Goal: Task Accomplishment & Management: Use online tool/utility

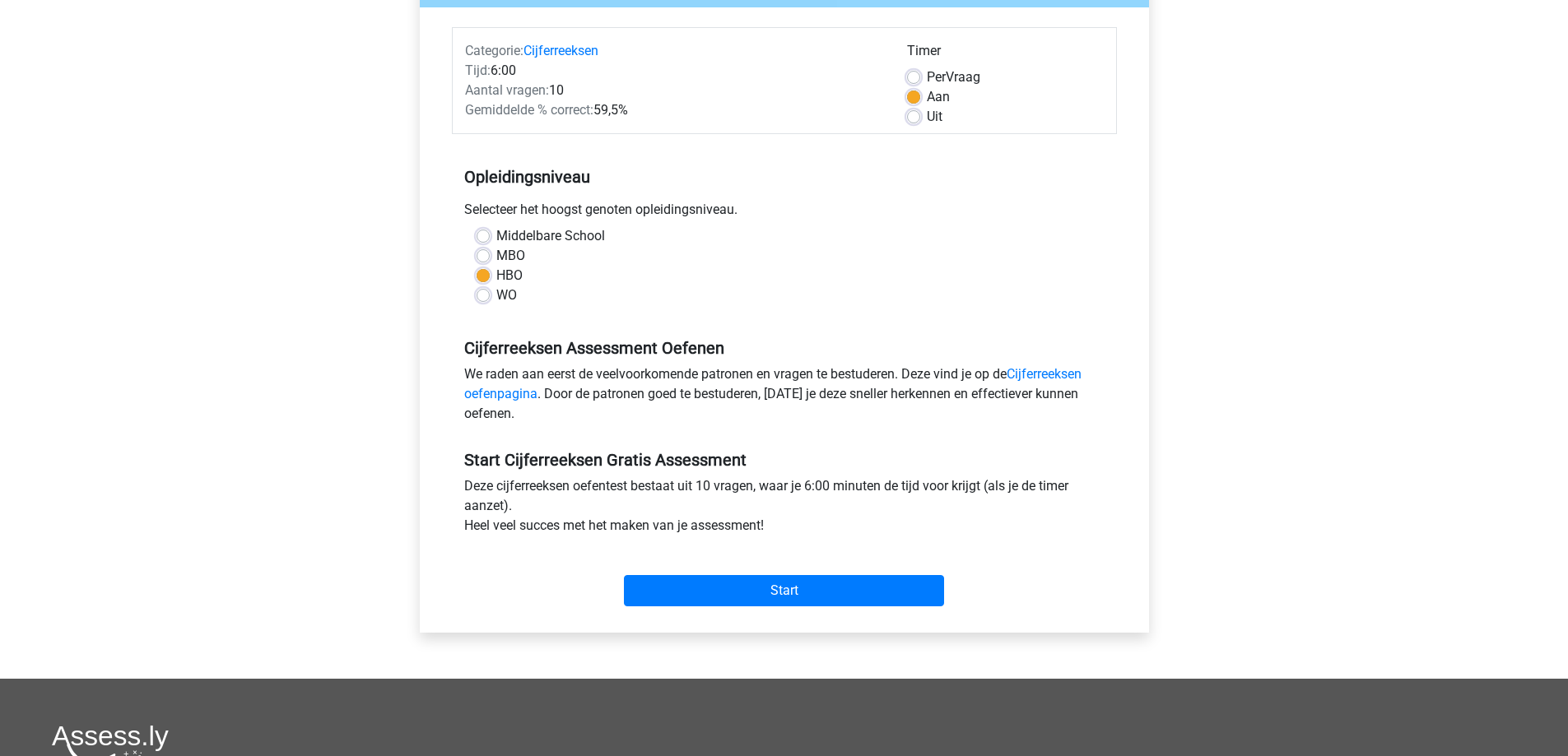
scroll to position [494, 0]
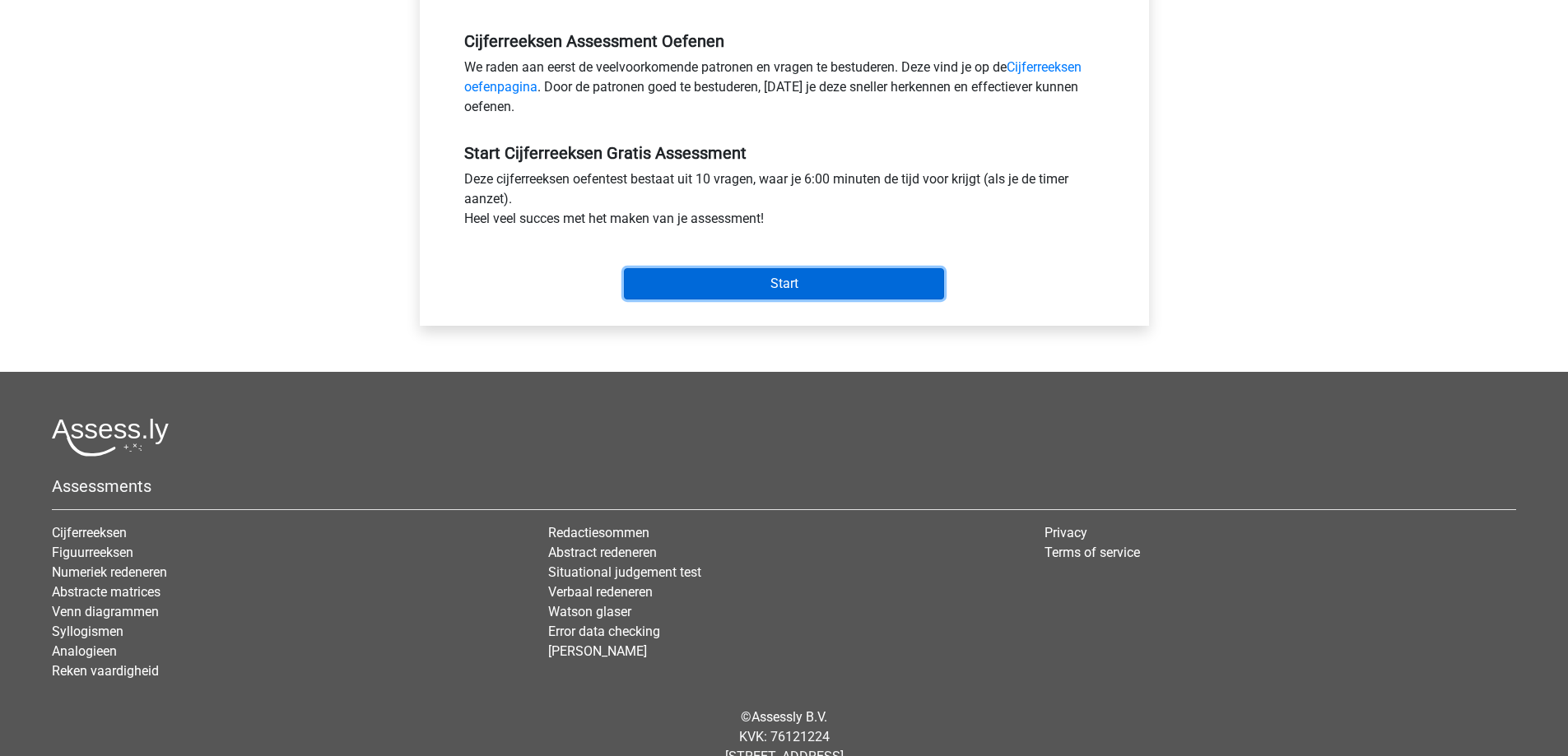
click at [712, 286] on input "Start" at bounding box center [783, 284] width 320 height 31
